Goal: Task Accomplishment & Management: Complete application form

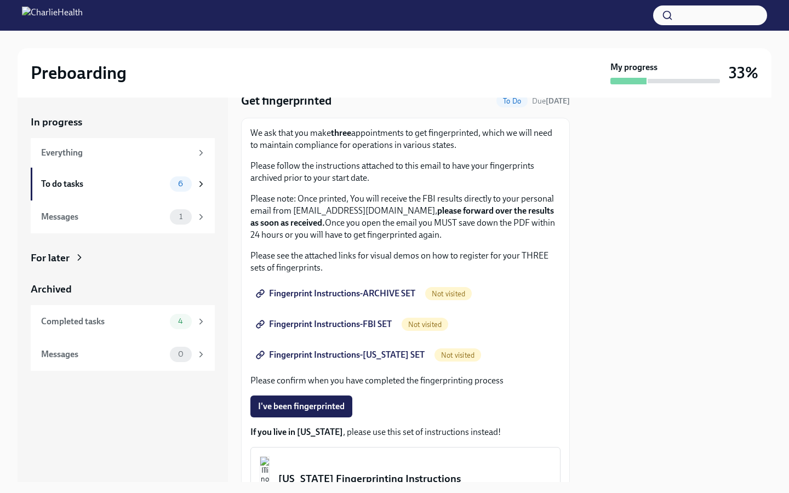
scroll to position [45, 0]
click at [627, 218] on div at bounding box center [677, 290] width 188 height 385
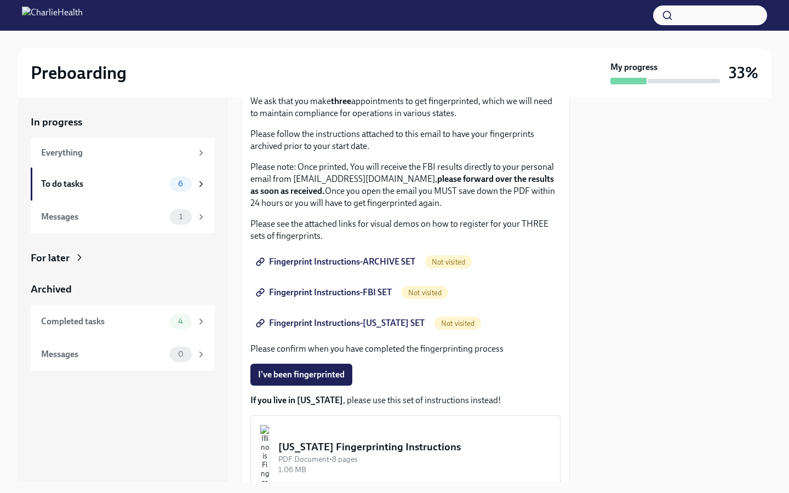
scroll to position [78, 0]
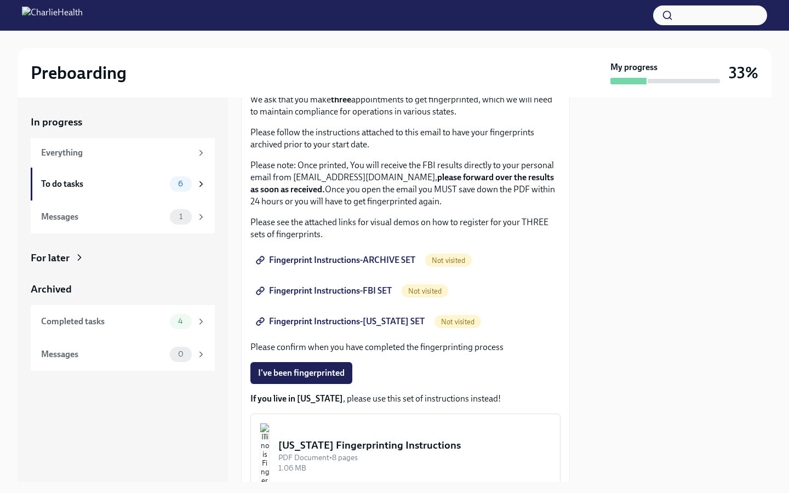
click at [363, 262] on span "Fingerprint Instructions-ARCHIVE SET" at bounding box center [336, 260] width 157 height 11
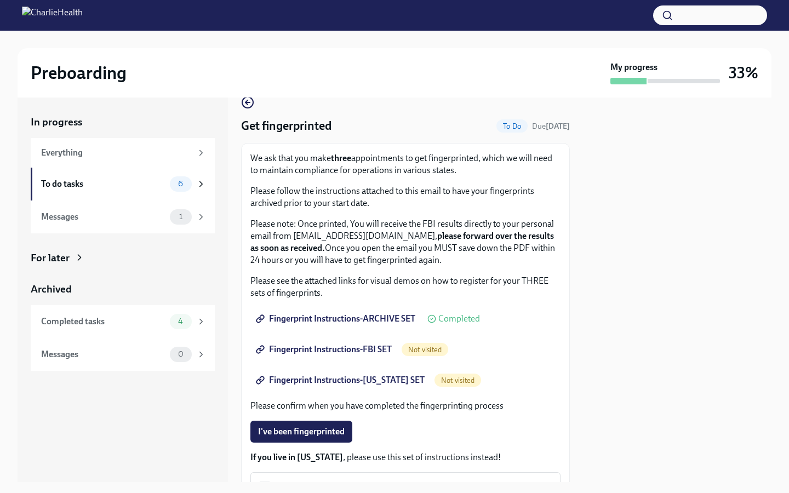
scroll to position [24, 0]
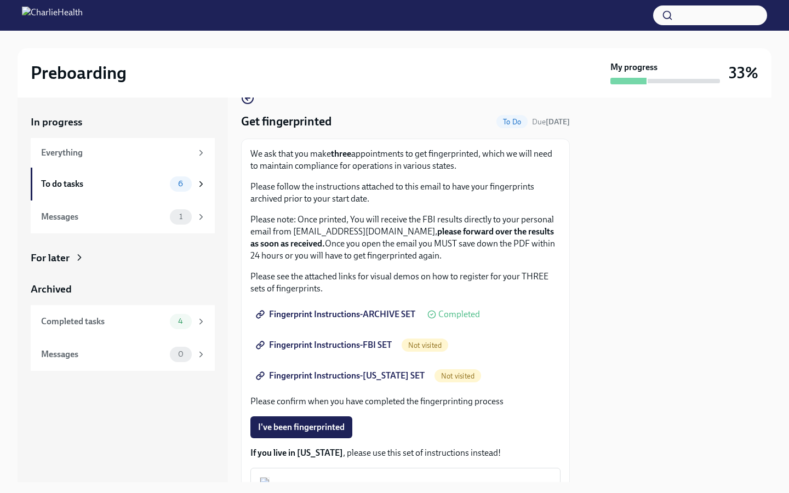
click at [350, 348] on span "Fingerprint Instructions-FBI SET" at bounding box center [325, 345] width 134 height 11
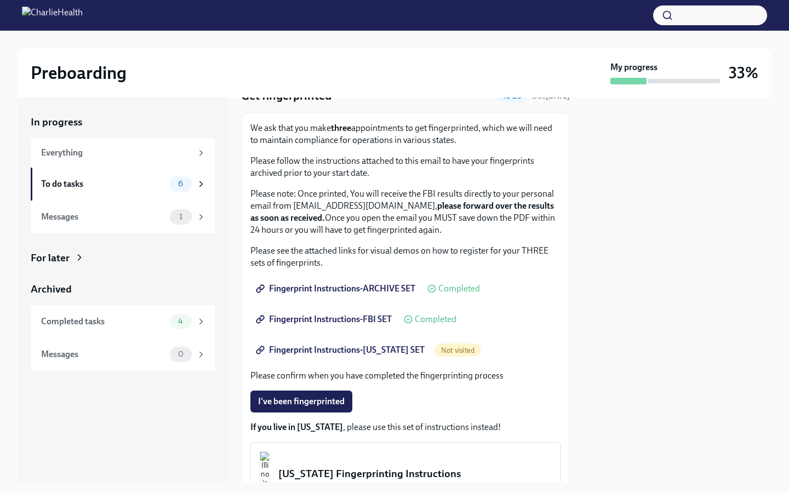
scroll to position [51, 0]
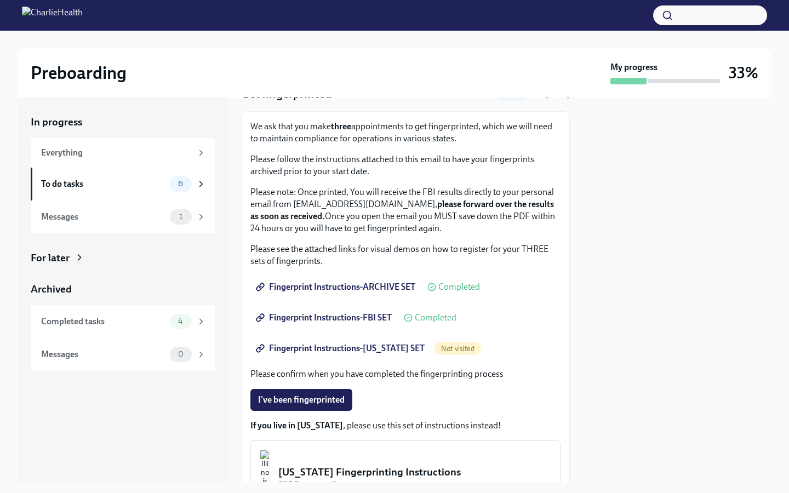
click at [378, 350] on span "Fingerprint Instructions-[US_STATE] SET" at bounding box center [341, 348] width 167 height 11
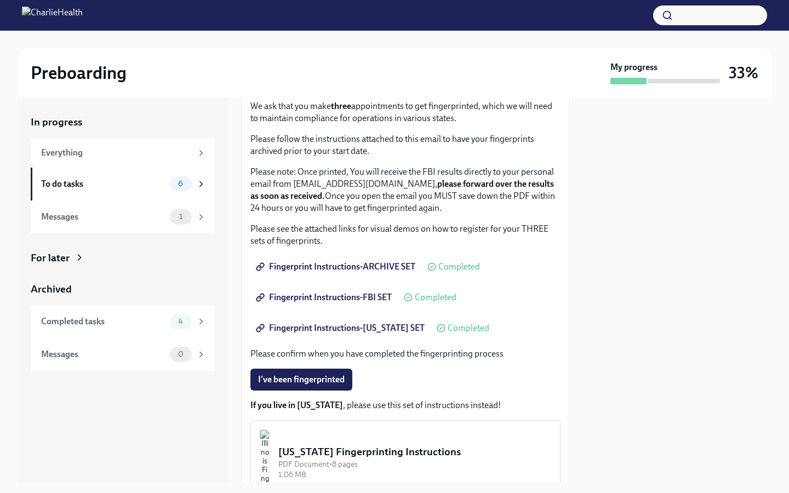
scroll to position [58, 0]
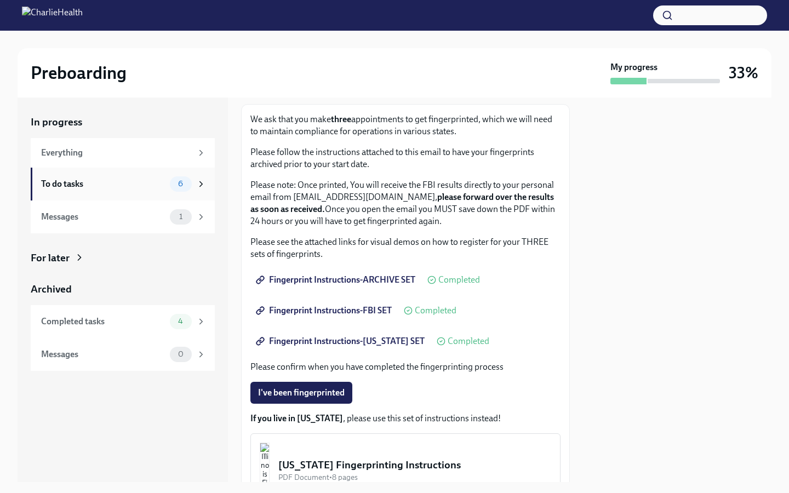
click at [141, 183] on div "To do tasks" at bounding box center [103, 184] width 124 height 12
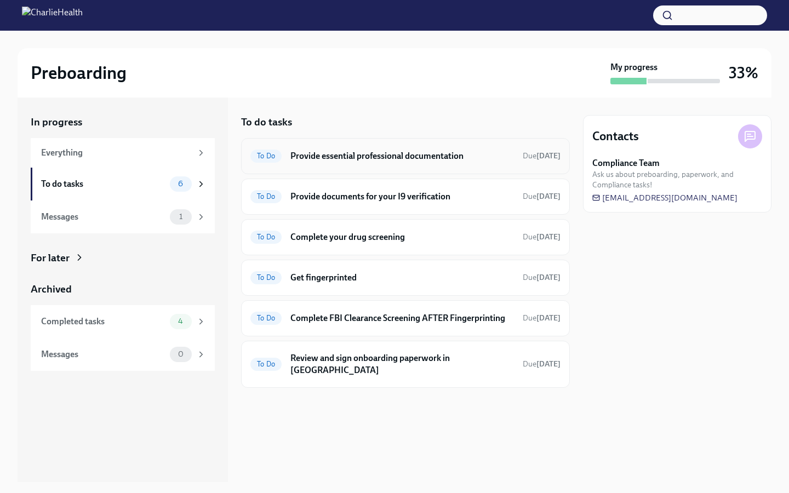
click at [451, 162] on h6 "Provide essential professional documentation" at bounding box center [402, 156] width 224 height 12
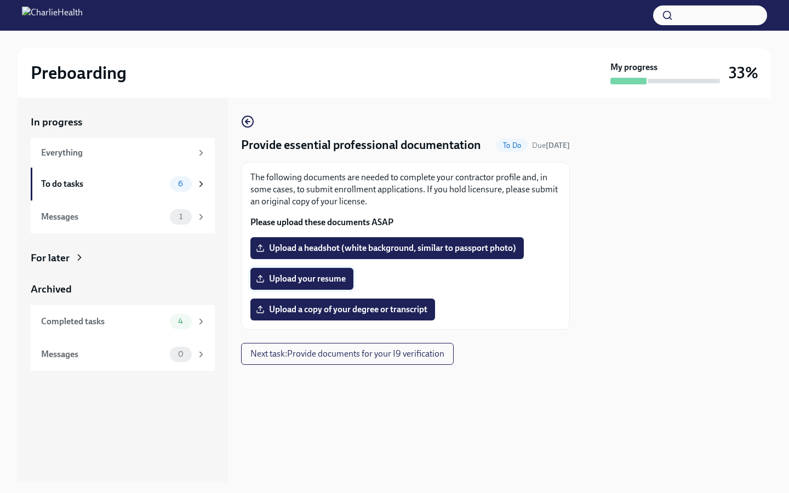
click at [327, 281] on span "Upload your resume" at bounding box center [302, 278] width 88 height 11
click at [0, 0] on input "Upload your resume" at bounding box center [0, 0] width 0 height 0
click at [325, 276] on span "Upload your resume" at bounding box center [302, 278] width 88 height 11
click at [0, 0] on input "Upload your resume" at bounding box center [0, 0] width 0 height 0
click at [422, 248] on span "Upload a headshot (white background, similar to passport photo)" at bounding box center [387, 248] width 258 height 11
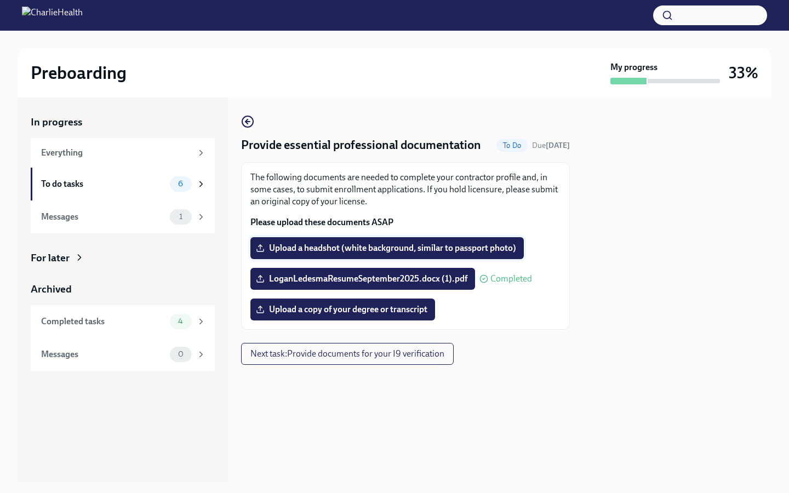
click at [0, 0] on input "Upload a headshot (white background, similar to passport photo)" at bounding box center [0, 0] width 0 height 0
click at [363, 314] on span "Upload a copy of your degree or transcript" at bounding box center [342, 309] width 169 height 11
click at [0, 0] on input "Upload a copy of your degree or transcript" at bounding box center [0, 0] width 0 height 0
click at [395, 306] on span "Upload a copy of your degree or transcript" at bounding box center [342, 309] width 169 height 11
click at [0, 0] on input "Upload a copy of your degree or transcript" at bounding box center [0, 0] width 0 height 0
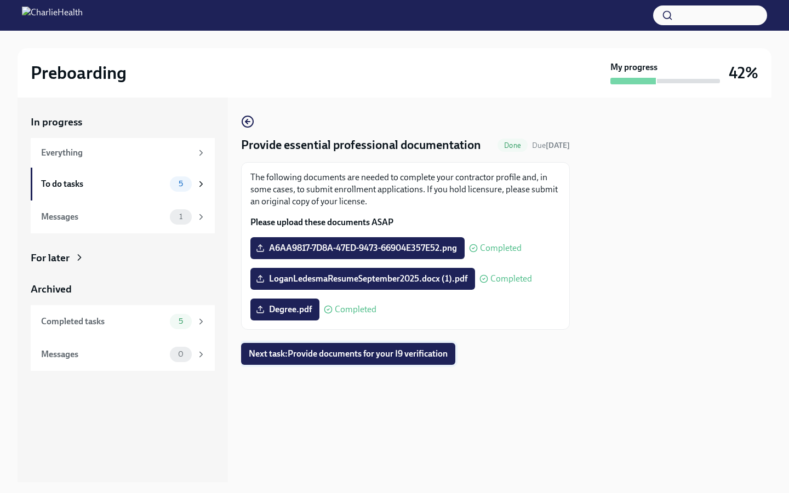
click at [317, 351] on span "Next task : Provide documents for your I9 verification" at bounding box center [348, 353] width 199 height 11
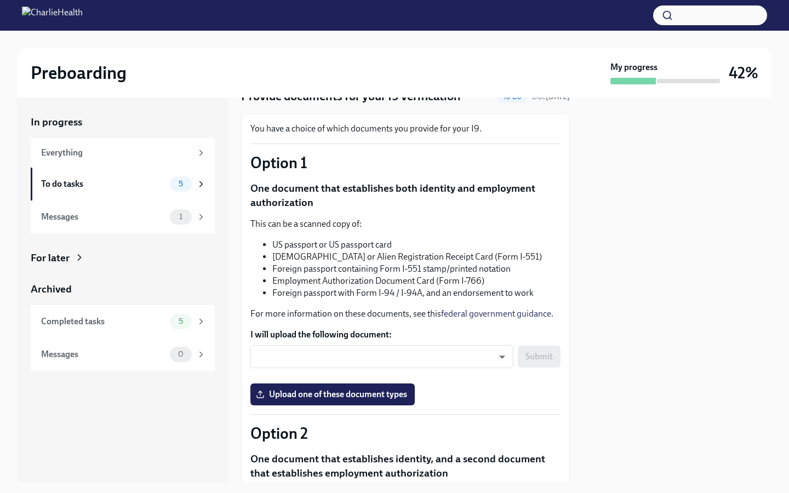
scroll to position [50, 0]
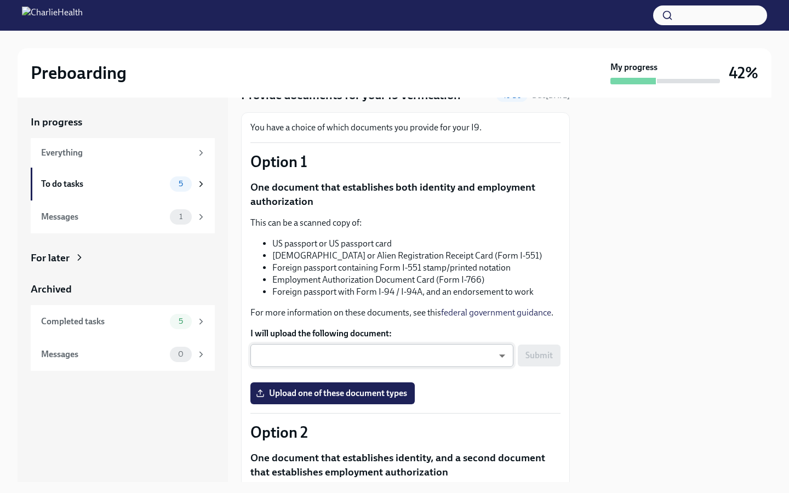
click at [482, 352] on body "Preboarding My progress 42% In progress Everything To do tasks 5 Messages 1 For…" at bounding box center [394, 246] width 789 height 493
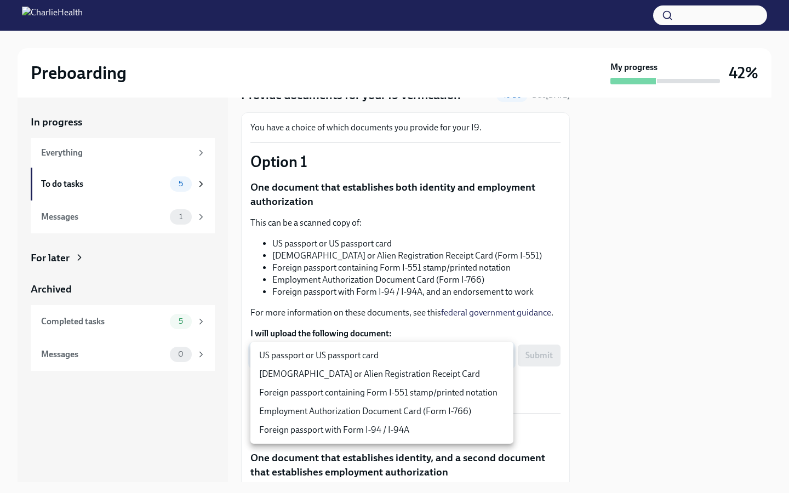
click at [434, 358] on li "US passport or US passport card" at bounding box center [381, 355] width 263 height 19
type input "KnYOjnC8x"
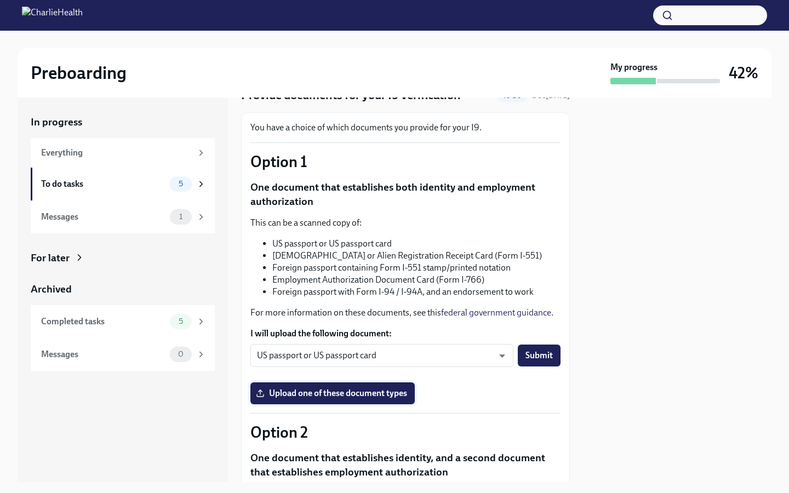
click at [347, 393] on span "Upload one of these document types" at bounding box center [332, 393] width 149 height 11
click at [0, 0] on input "Upload one of these document types" at bounding box center [0, 0] width 0 height 0
click at [550, 354] on span "Submit" at bounding box center [538, 355] width 27 height 11
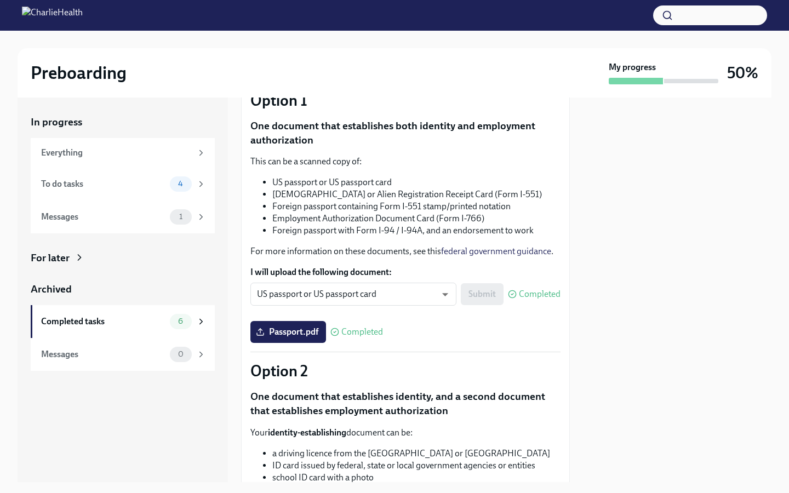
scroll to position [113, 0]
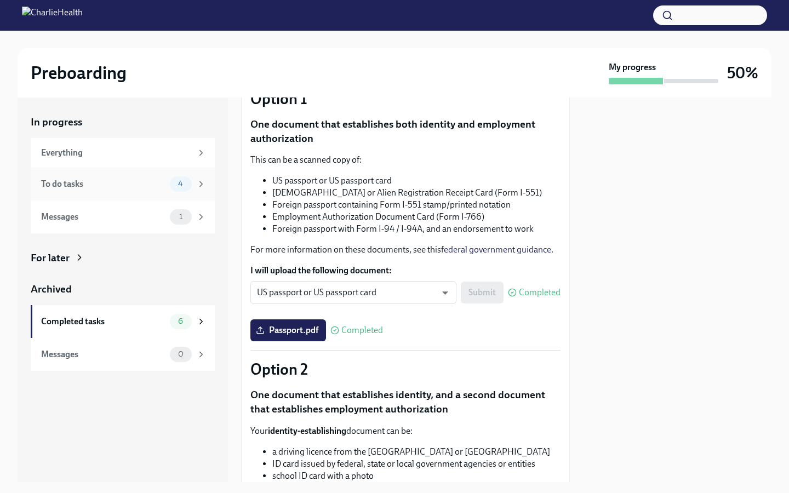
click at [178, 184] on span "4" at bounding box center [180, 184] width 18 height 8
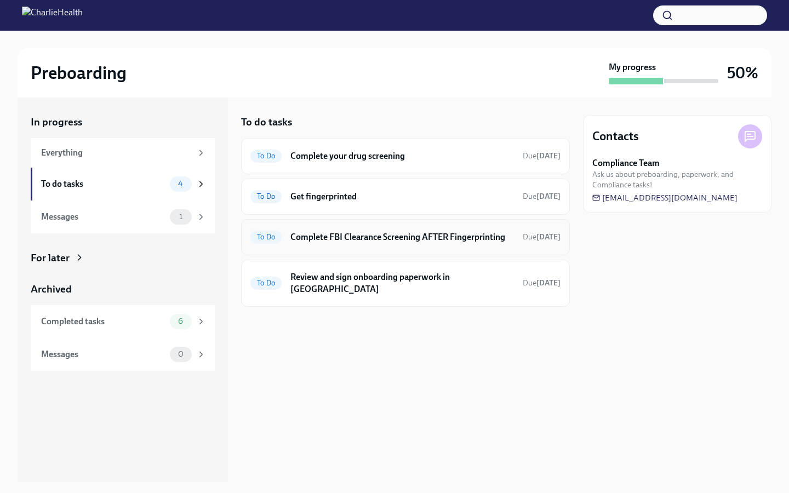
click at [433, 242] on h6 "Complete FBI Clearance Screening AFTER Fingerprinting" at bounding box center [402, 237] width 224 height 12
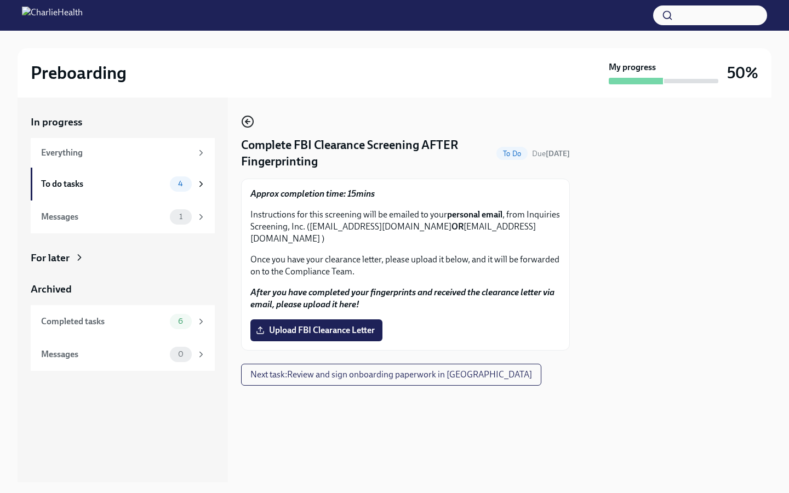
click at [249, 116] on circle "button" at bounding box center [247, 121] width 11 height 11
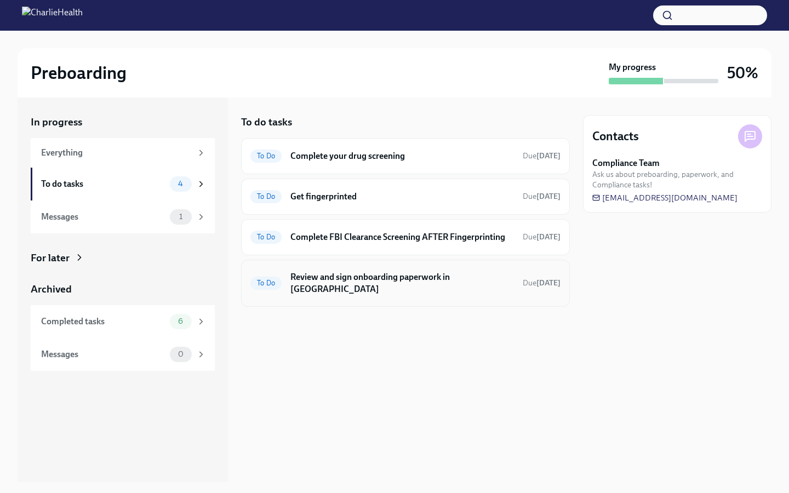
click at [410, 277] on h6 "Review and sign onboarding paperwork in [GEOGRAPHIC_DATA]" at bounding box center [402, 283] width 224 height 24
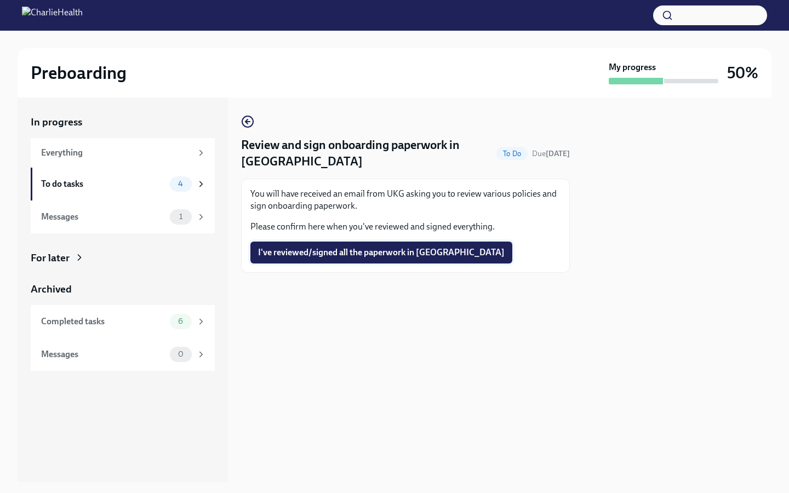
click at [362, 254] on span "I've reviewed/signed all the paperwork in [GEOGRAPHIC_DATA]" at bounding box center [381, 252] width 247 height 11
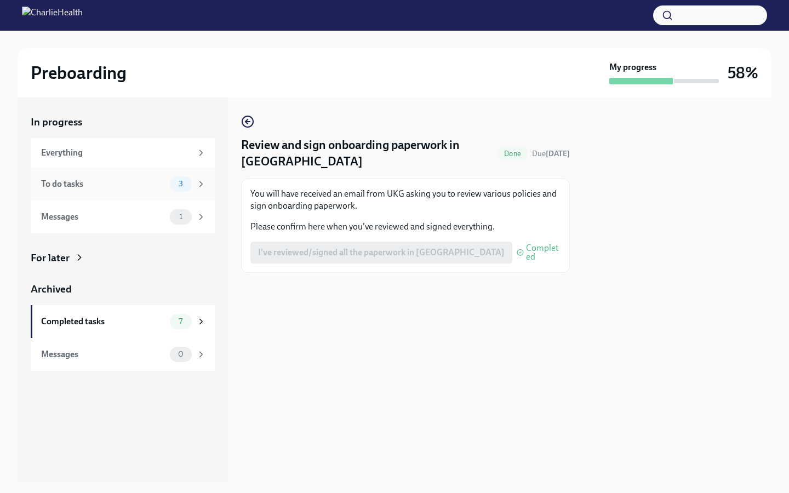
click at [158, 178] on div "To do tasks" at bounding box center [103, 184] width 124 height 12
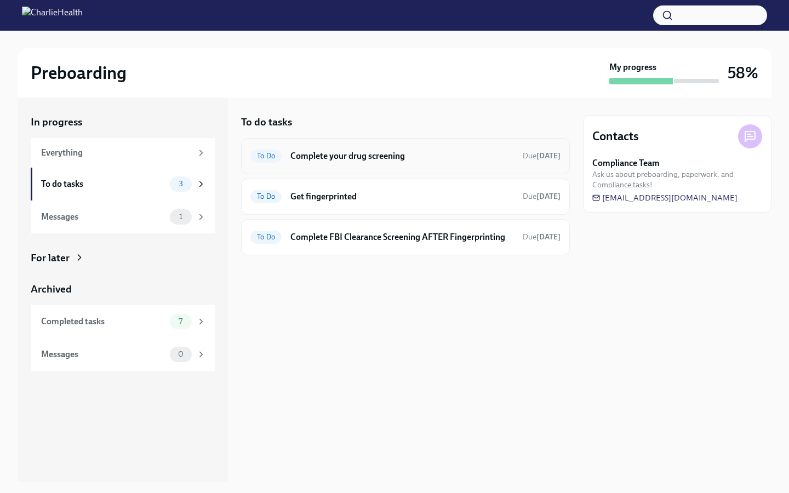
click at [403, 165] on div "To Do Complete your drug screening Due [DATE]" at bounding box center [405, 156] width 329 height 36
click at [425, 157] on h6 "Complete your drug screening" at bounding box center [402, 156] width 224 height 12
